Goal: Task Accomplishment & Management: Complete application form

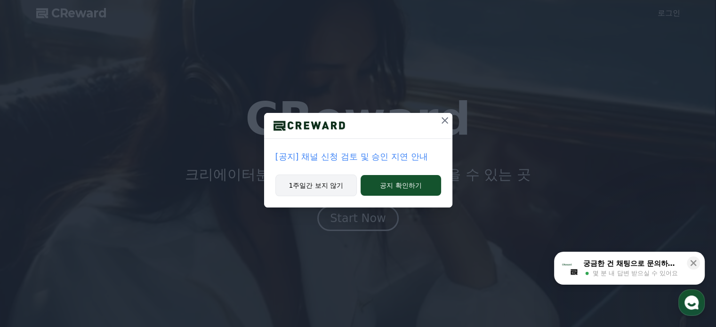
click at [339, 184] on button "1주일간 보지 않기" at bounding box center [316, 186] width 82 height 22
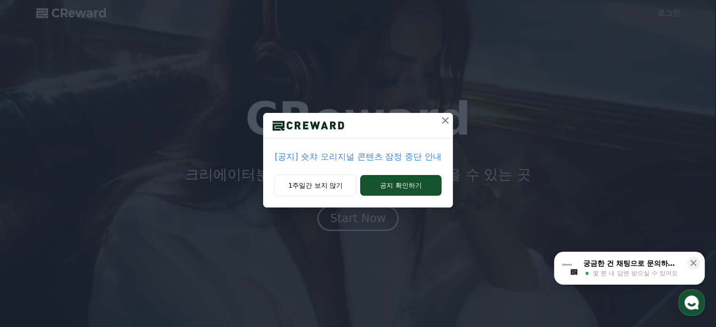
click at [447, 121] on icon at bounding box center [444, 120] width 11 height 11
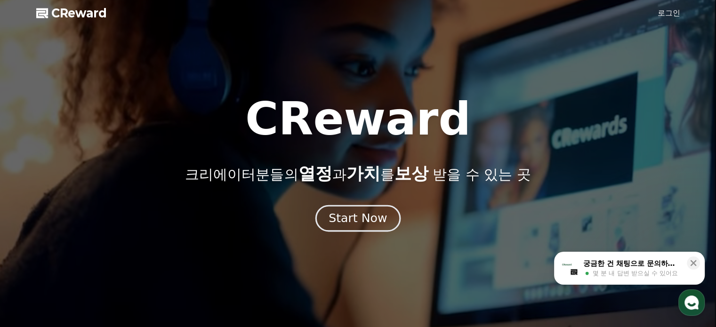
click at [350, 217] on div "Start Now" at bounding box center [357, 218] width 58 height 16
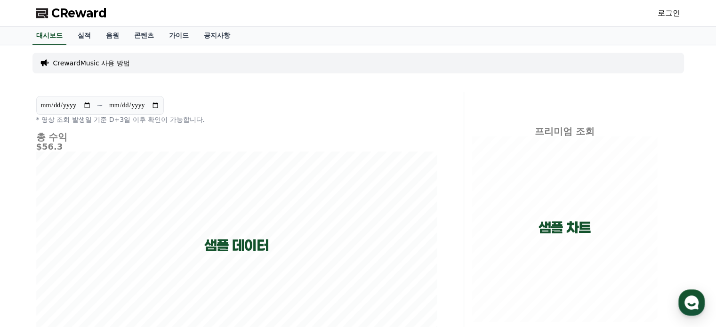
click at [663, 18] on link "로그인" at bounding box center [668, 13] width 23 height 11
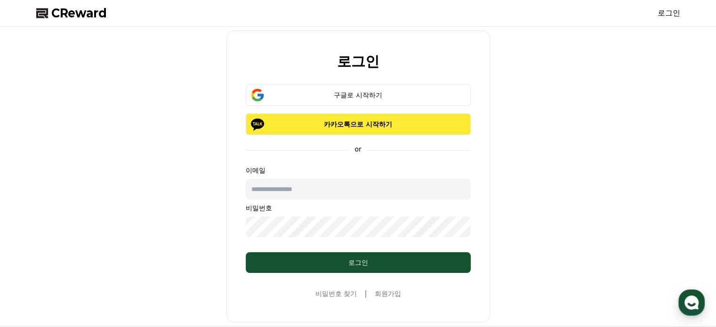
click at [333, 122] on p "카카오톡으로 시작하기" at bounding box center [358, 123] width 198 height 9
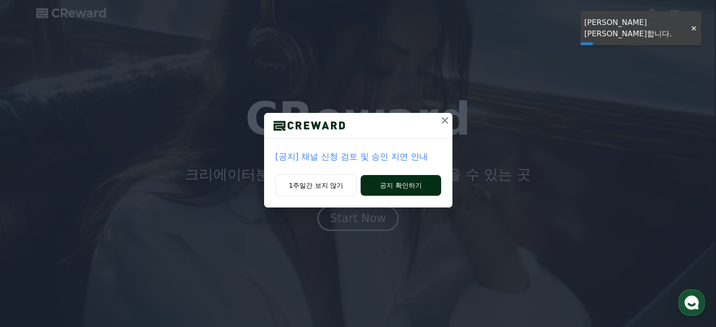
click at [383, 182] on button "공지 확인하기" at bounding box center [400, 185] width 80 height 21
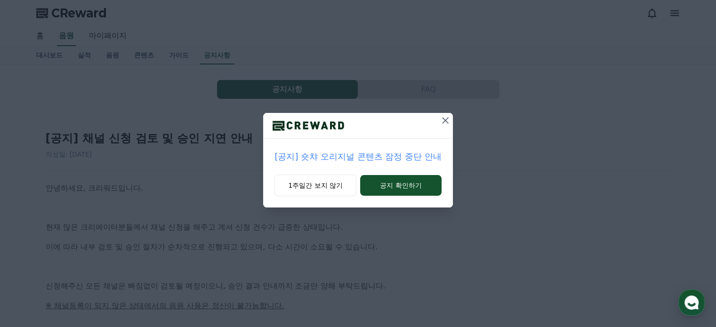
click at [453, 124] on div "[공지] 숏챠 오리지널 콘텐츠 잠정 중단 안내 1주일간 보지 않기 공지 확인하기" at bounding box center [358, 111] width 716 height 223
click at [446, 123] on icon at bounding box center [444, 120] width 11 height 11
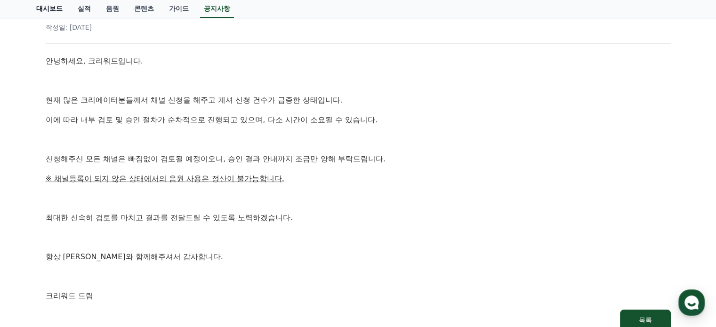
scroll to position [141, 0]
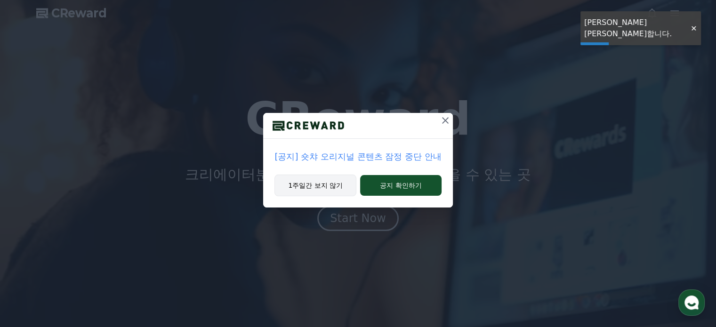
click at [320, 184] on button "1주일간 보지 않기" at bounding box center [315, 186] width 82 height 22
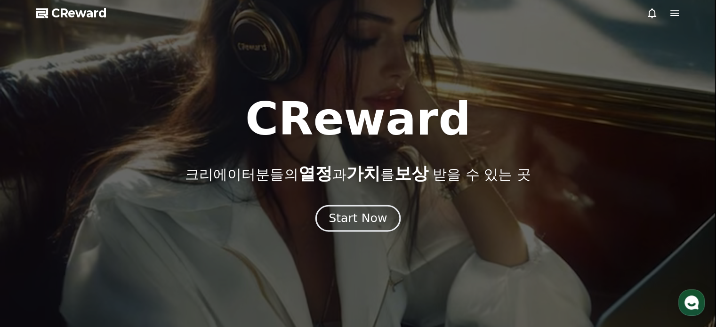
click at [368, 221] on div "Start Now" at bounding box center [357, 218] width 58 height 16
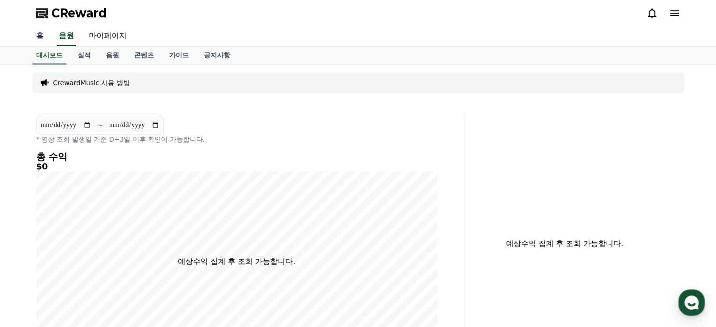
click at [33, 33] on link "홈" at bounding box center [40, 36] width 23 height 20
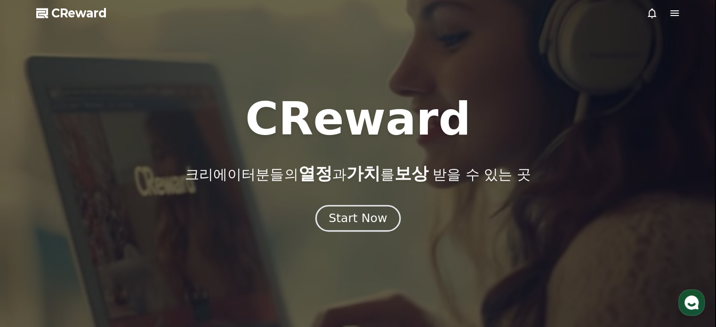
click at [366, 215] on div "Start Now" at bounding box center [357, 218] width 58 height 16
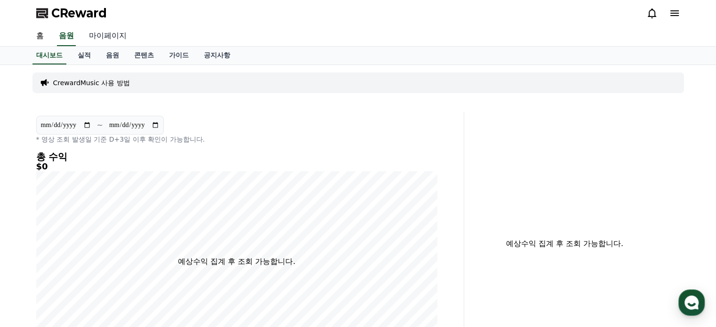
click at [94, 30] on link "마이페이지" at bounding box center [107, 36] width 53 height 20
select select "**********"
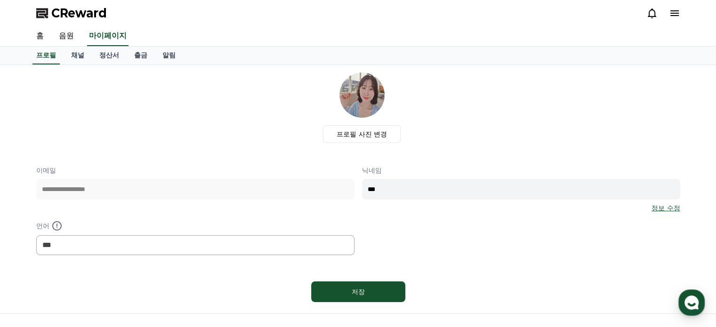
click at [362, 272] on div "**********" at bounding box center [358, 188] width 644 height 233
click at [360, 293] on div "저장" at bounding box center [358, 291] width 56 height 9
select select "**********"
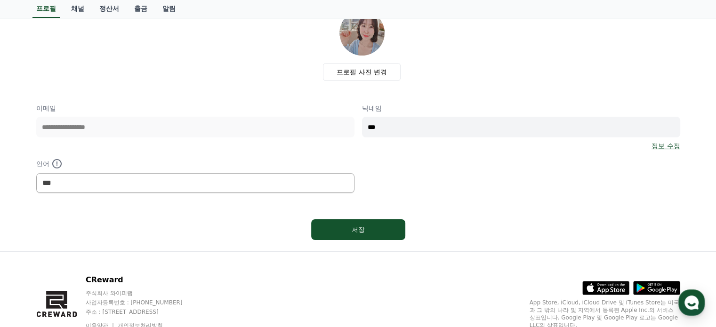
scroll to position [94, 0]
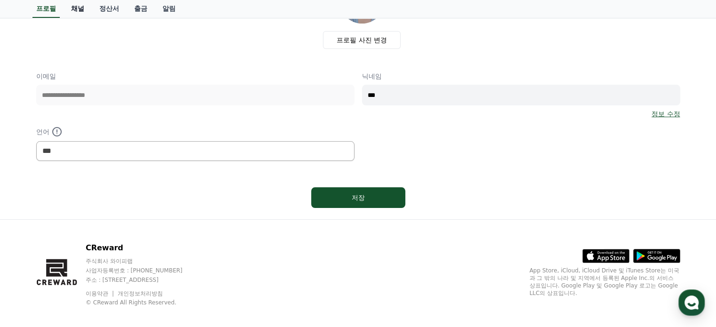
click at [78, 8] on link "채널" at bounding box center [78, 9] width 28 height 18
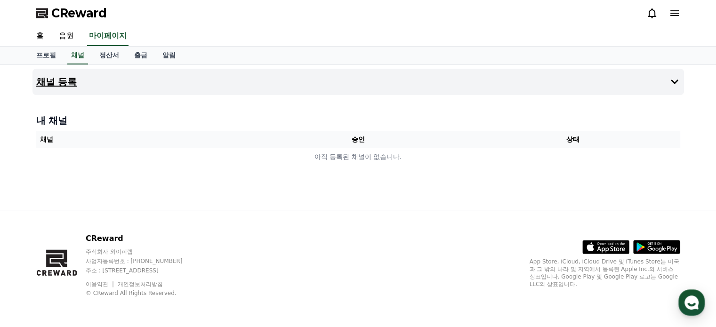
click at [675, 82] on icon at bounding box center [674, 82] width 8 height 5
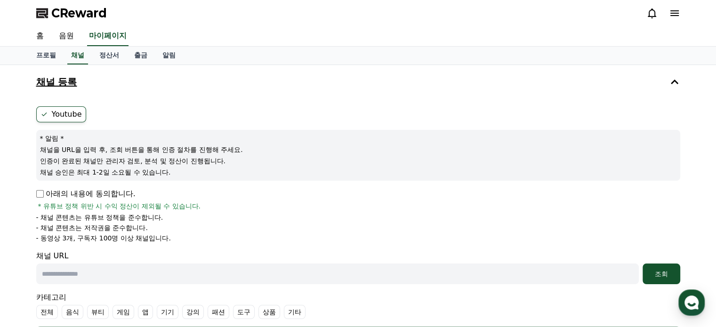
click at [63, 115] on label "Youtube" at bounding box center [61, 114] width 50 height 16
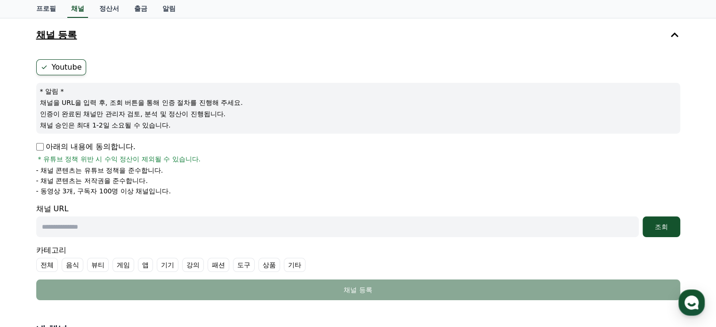
click at [94, 227] on input "text" at bounding box center [337, 226] width 602 height 21
paste input "**********"
type input "**********"
click at [671, 226] on div "조회" at bounding box center [661, 226] width 30 height 9
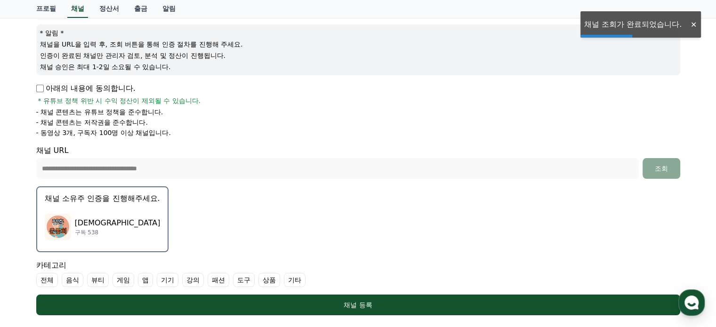
scroll to position [188, 0]
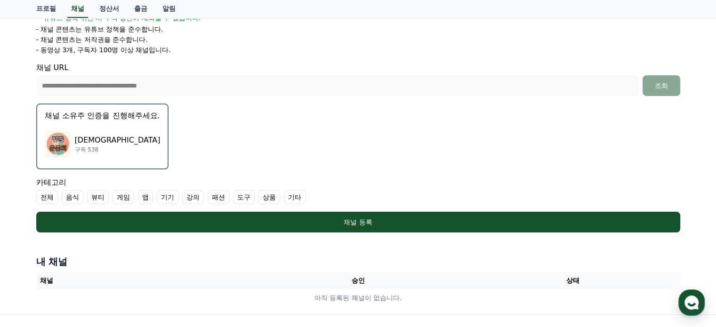
click at [294, 198] on label "기타" at bounding box center [295, 197] width 22 height 14
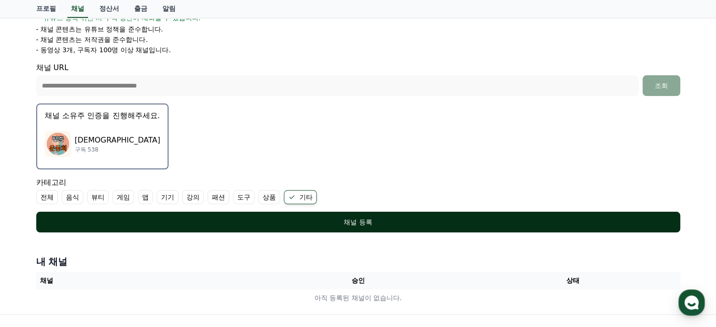
click at [352, 225] on button "채널 등록" at bounding box center [358, 222] width 644 height 21
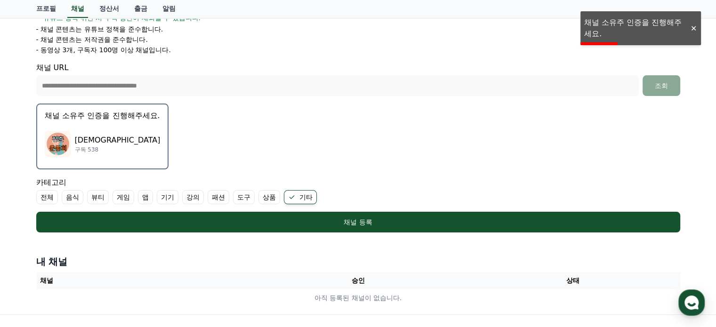
scroll to position [282, 0]
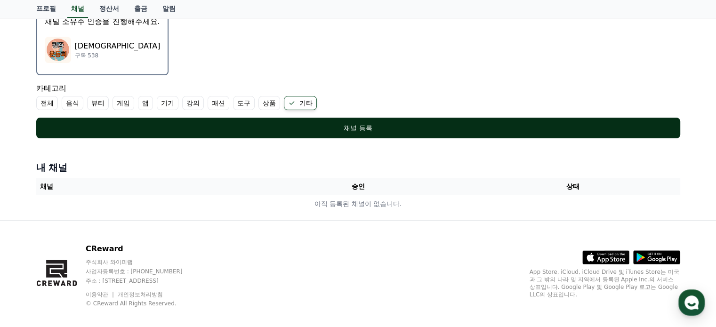
click at [351, 126] on div "채널 등록" at bounding box center [358, 127] width 606 height 9
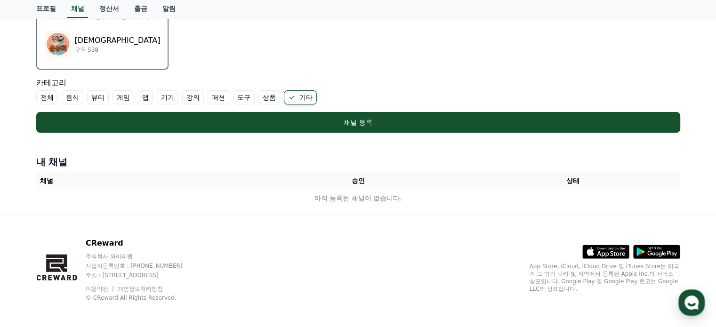
scroll to position [291, 0]
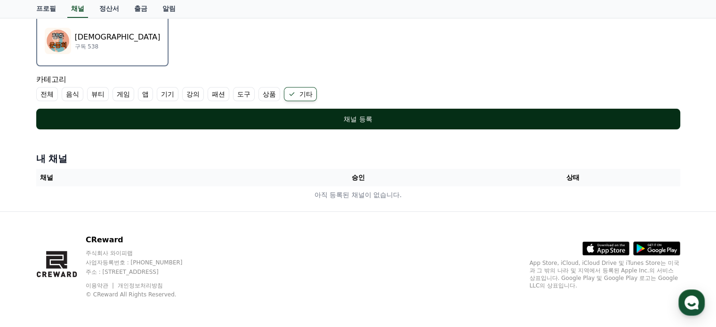
click at [375, 114] on div "채널 등록" at bounding box center [358, 118] width 606 height 9
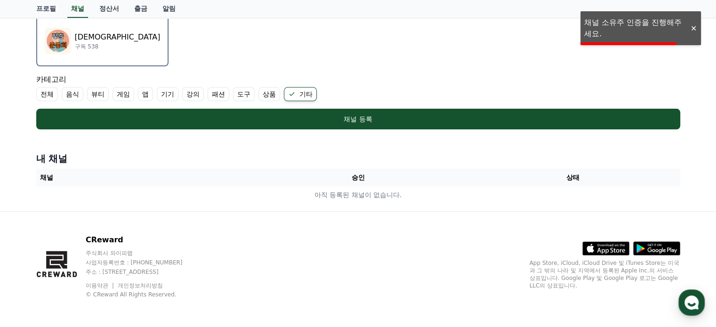
click at [297, 90] on label "기타" at bounding box center [300, 94] width 33 height 14
click at [297, 90] on label "기타" at bounding box center [295, 94] width 22 height 14
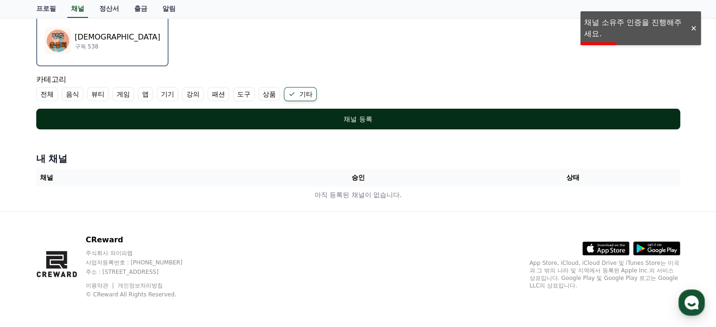
click at [348, 116] on div "채널 등록" at bounding box center [358, 118] width 606 height 9
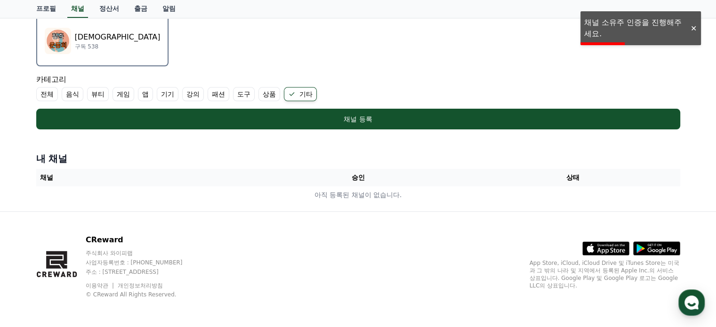
click at [52, 177] on th "채널" at bounding box center [143, 177] width 215 height 17
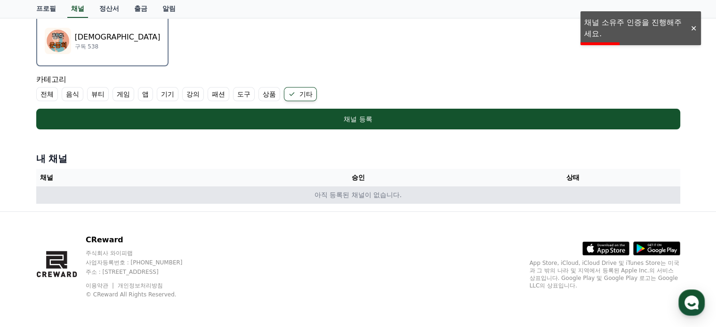
click at [582, 199] on td "아직 등록된 채널이 없습니다." at bounding box center [358, 194] width 644 height 17
click at [392, 199] on td "아직 등록된 채널이 없습니다." at bounding box center [358, 194] width 644 height 17
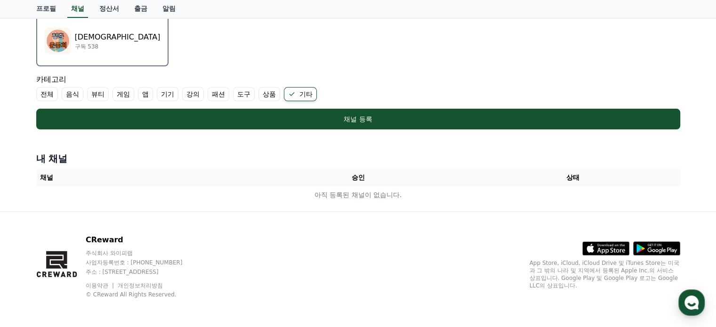
click at [263, 90] on label "상품" at bounding box center [269, 94] width 22 height 14
click at [302, 90] on label "기타" at bounding box center [300, 94] width 33 height 14
click at [260, 90] on label "상품" at bounding box center [269, 94] width 22 height 14
click at [310, 95] on label "기타" at bounding box center [306, 94] width 22 height 14
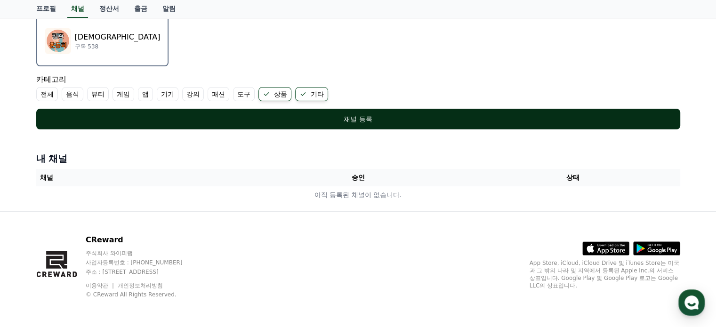
click at [117, 115] on div "채널 등록" at bounding box center [358, 118] width 606 height 9
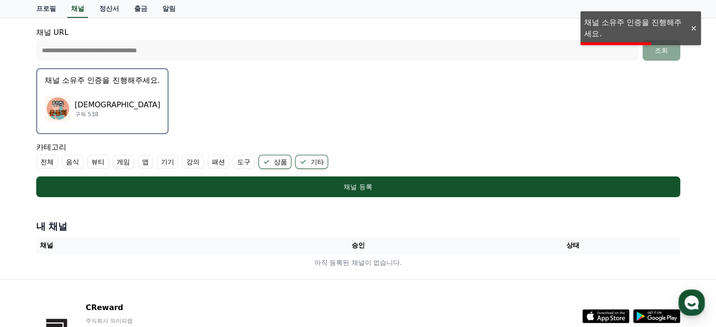
scroll to position [197, 0]
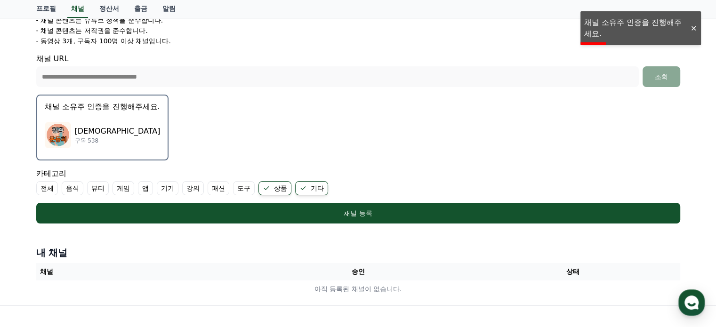
click at [98, 130] on p "청춘운동회" at bounding box center [118, 131] width 86 height 11
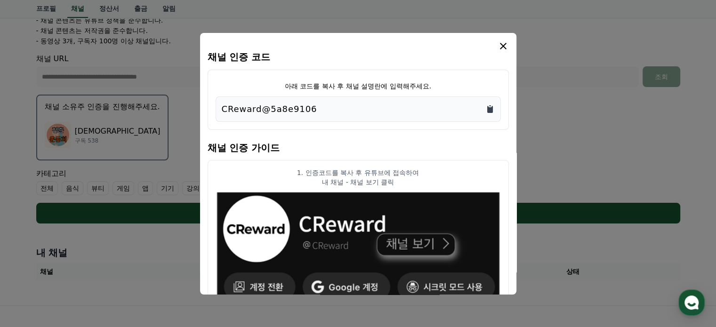
click at [488, 107] on icon "Copy to clipboard" at bounding box center [490, 109] width 6 height 7
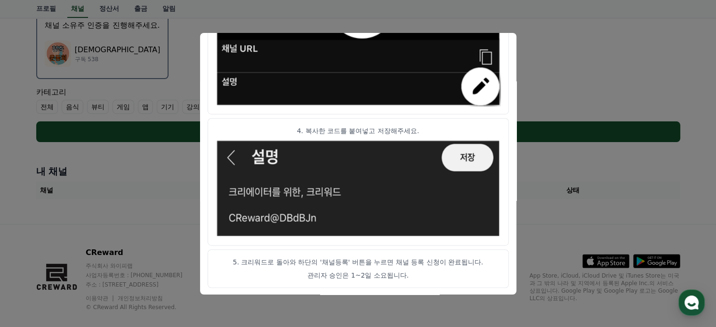
scroll to position [291, 0]
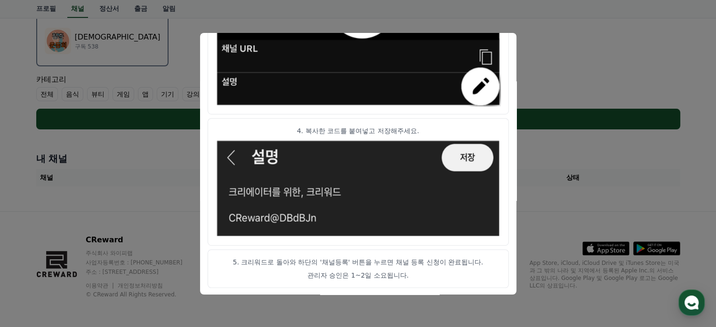
click at [527, 120] on button "close modal" at bounding box center [358, 163] width 716 height 327
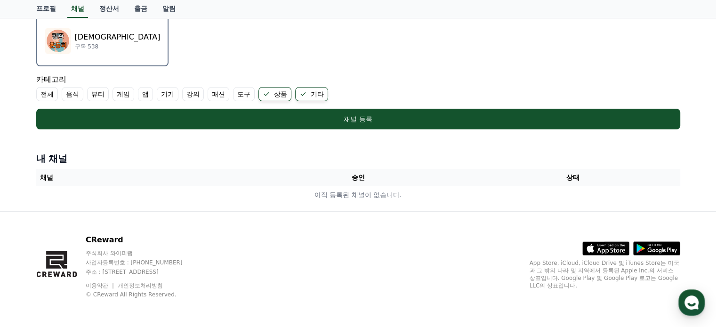
click at [278, 92] on label "상품" at bounding box center [274, 94] width 33 height 14
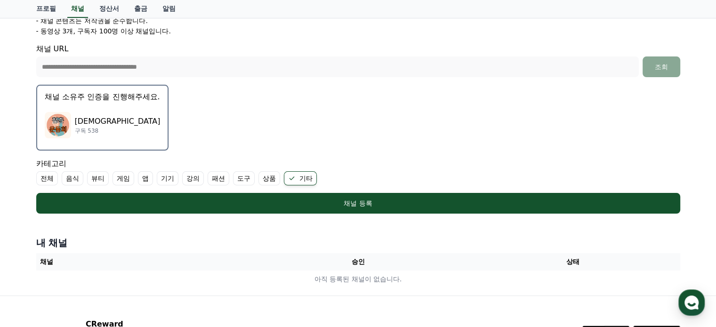
scroll to position [150, 0]
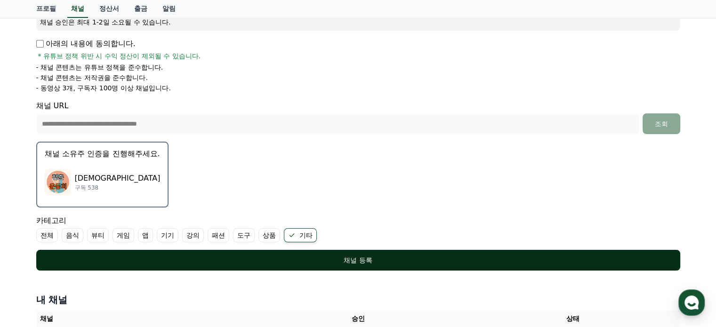
click at [358, 257] on div "채널 등록" at bounding box center [358, 259] width 606 height 9
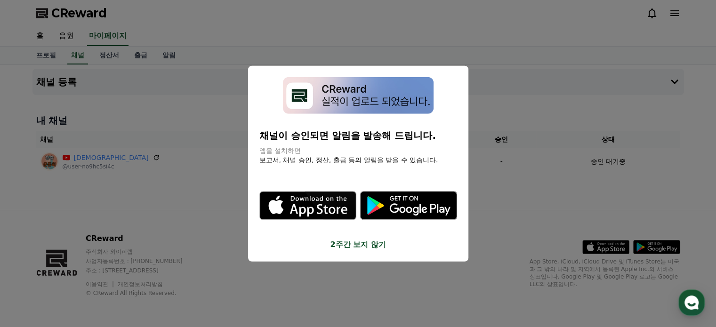
click at [358, 245] on button "2주간 보지 않기" at bounding box center [358, 244] width 198 height 11
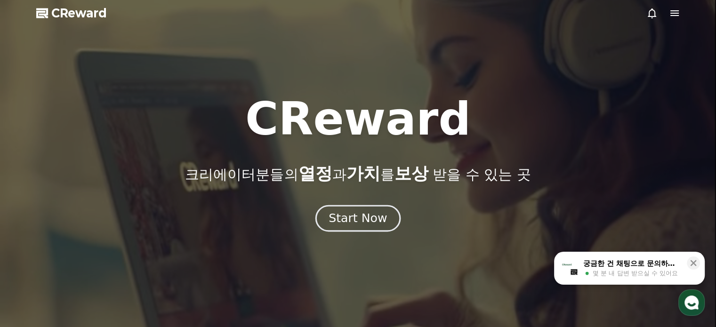
click at [344, 225] on div "Start Now" at bounding box center [357, 218] width 58 height 16
